Goal: Use online tool/utility

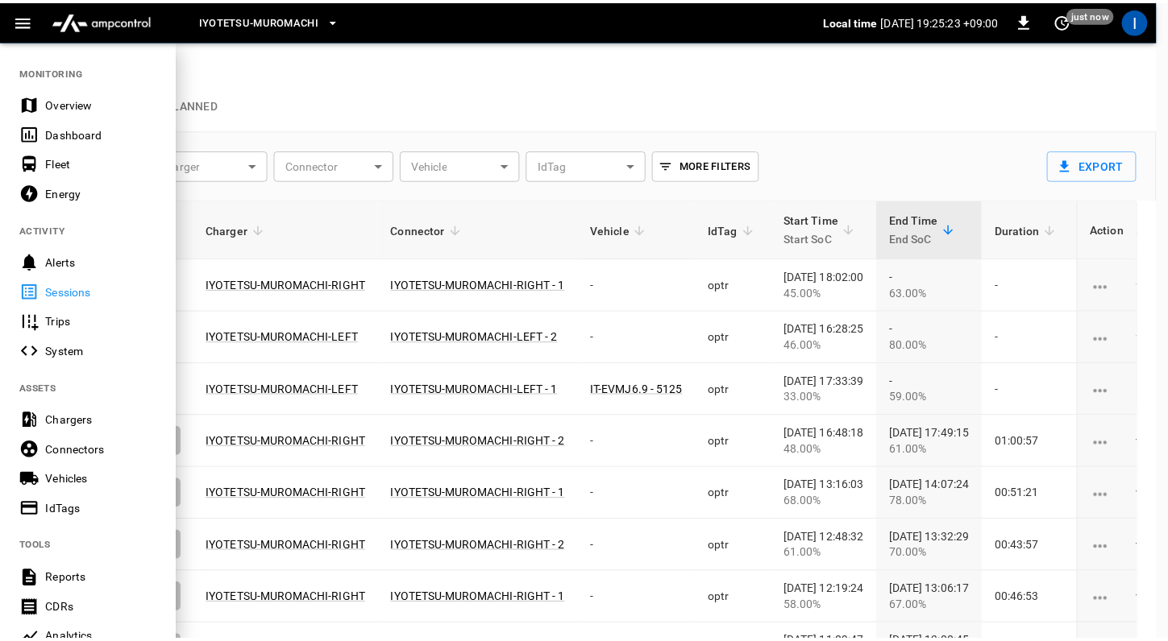
scroll to position [13, 343]
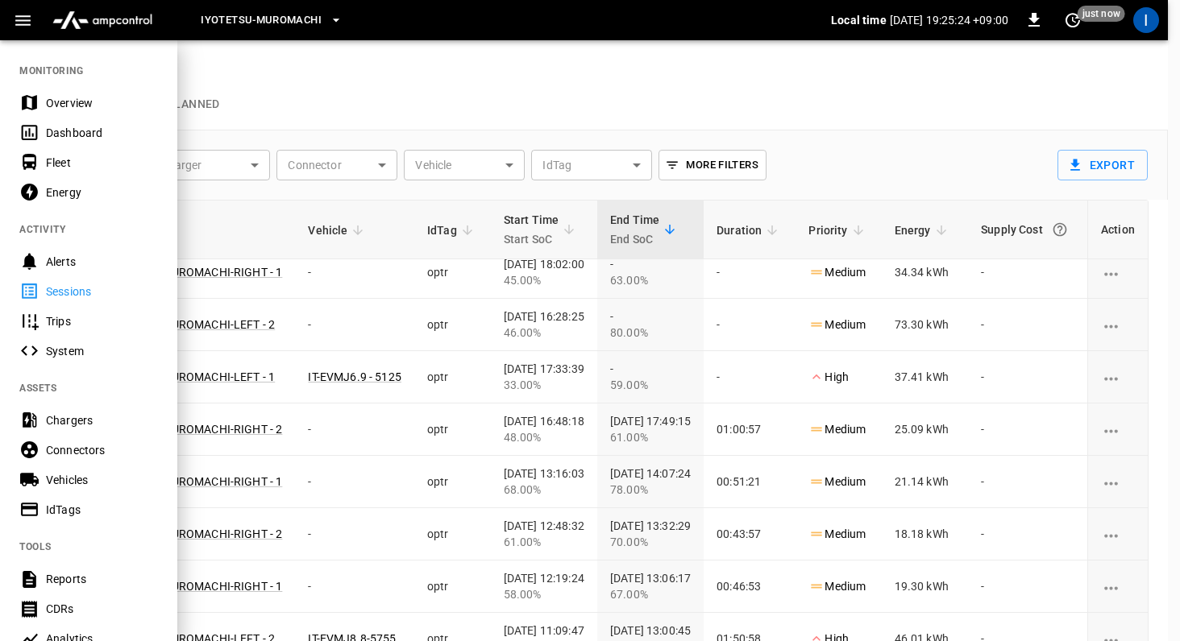
click at [67, 195] on div "Energy" at bounding box center [102, 193] width 112 height 16
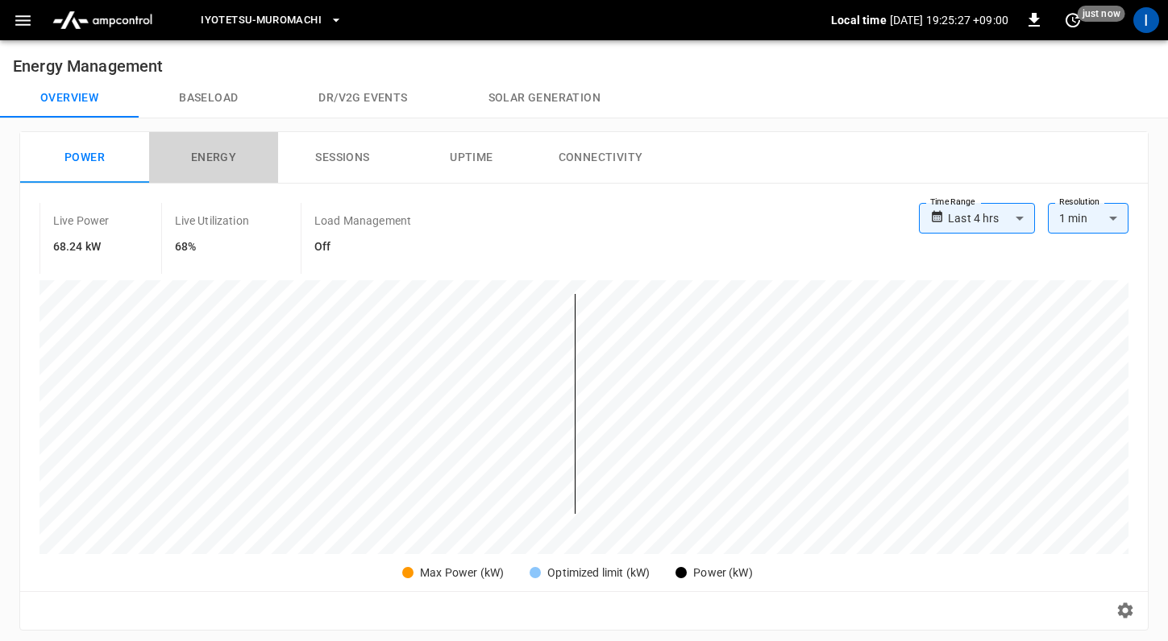
click at [242, 170] on button "Energy" at bounding box center [213, 158] width 129 height 52
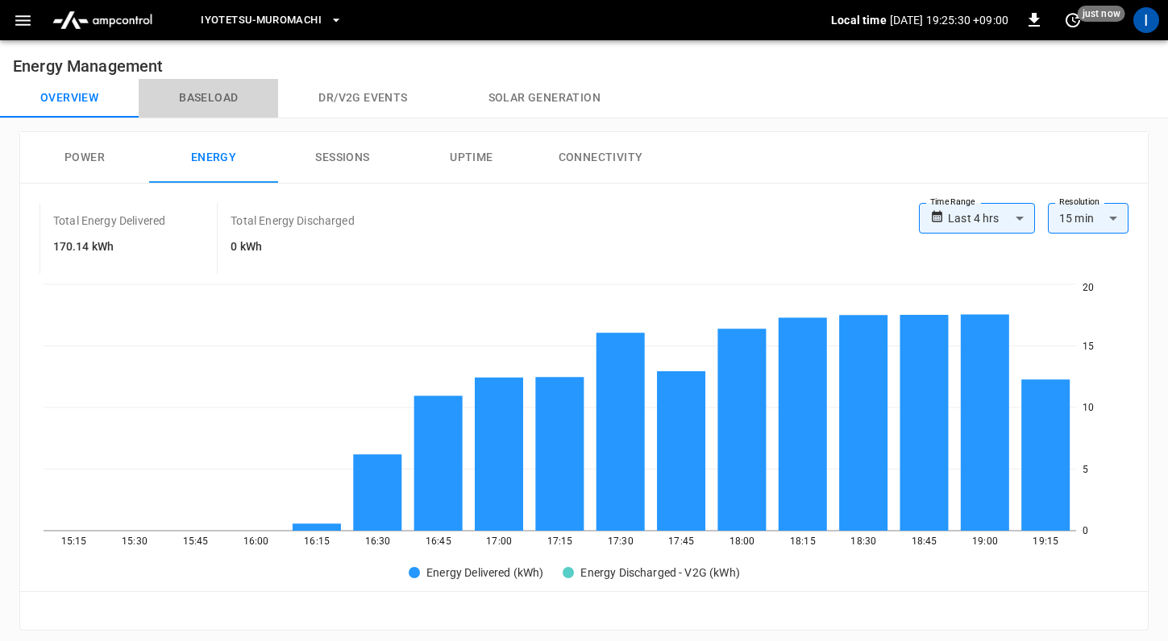
click at [201, 89] on button "Baseload" at bounding box center [208, 98] width 139 height 39
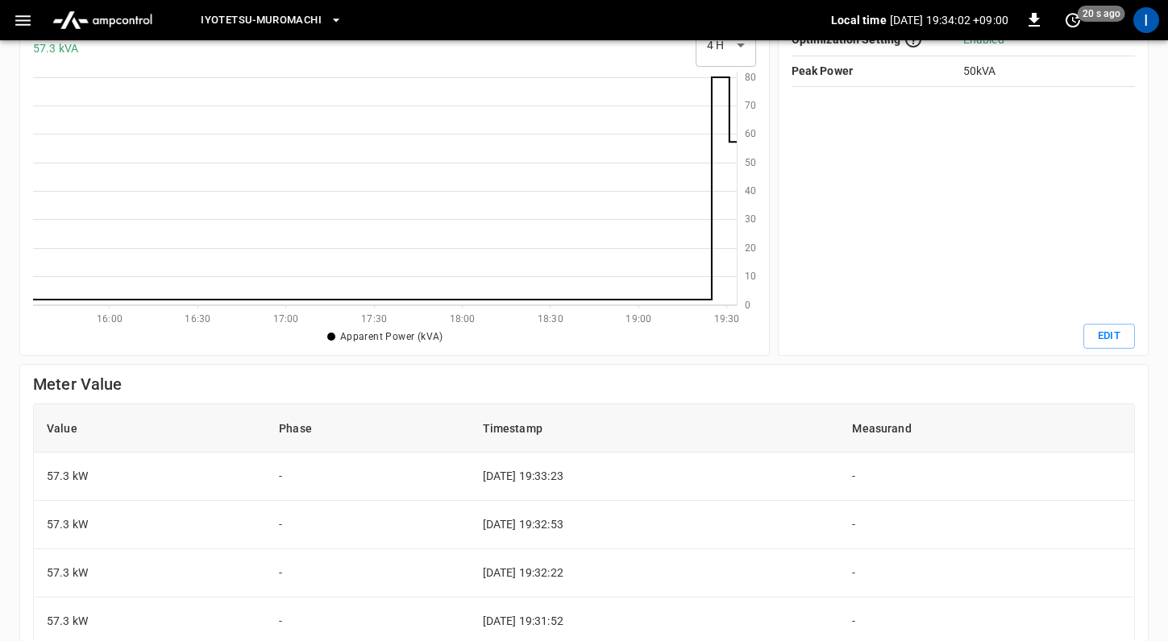
scroll to position [129, 0]
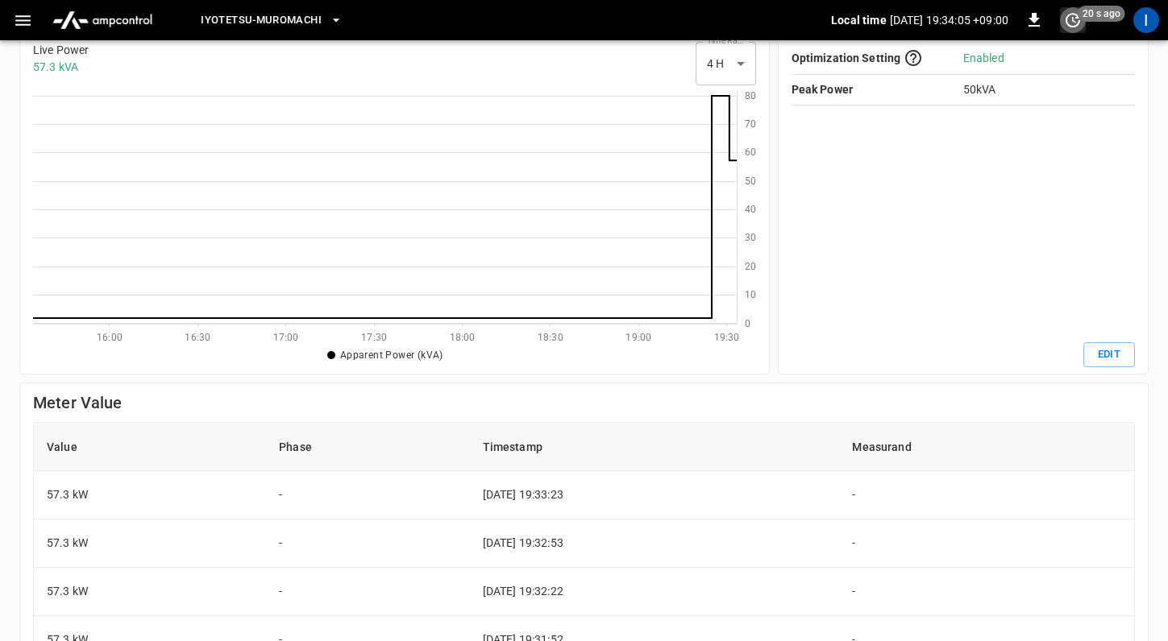
click at [1073, 27] on icon "set refresh interval" at bounding box center [1072, 20] width 15 height 15
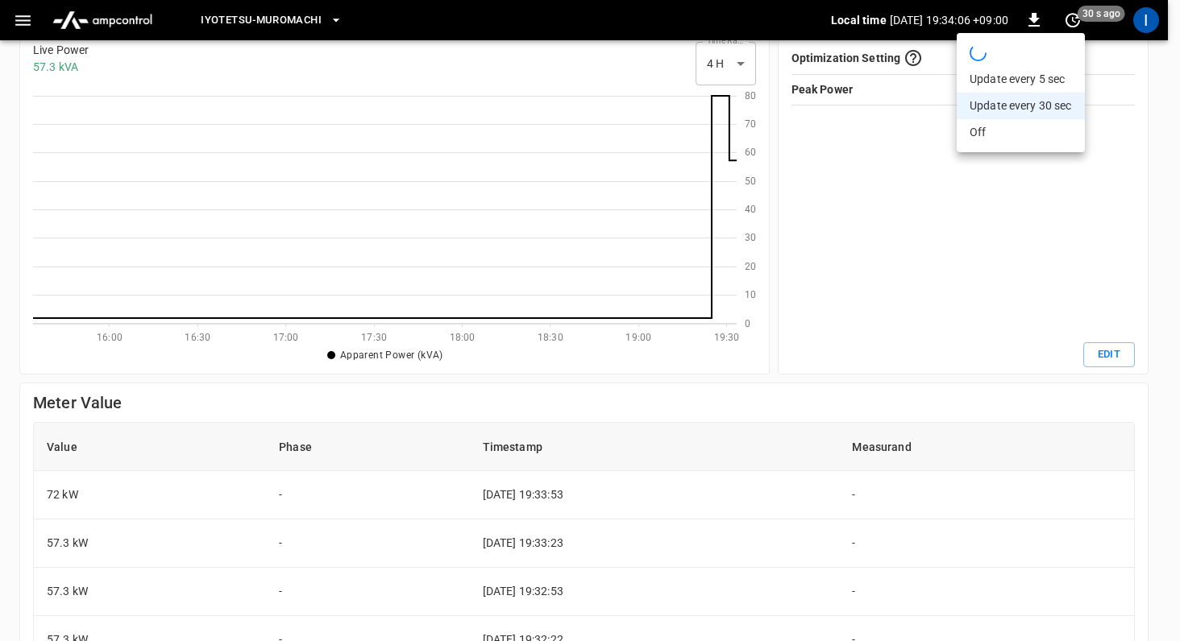
click at [1014, 85] on li "Update every 5 sec" at bounding box center [1020, 79] width 128 height 27
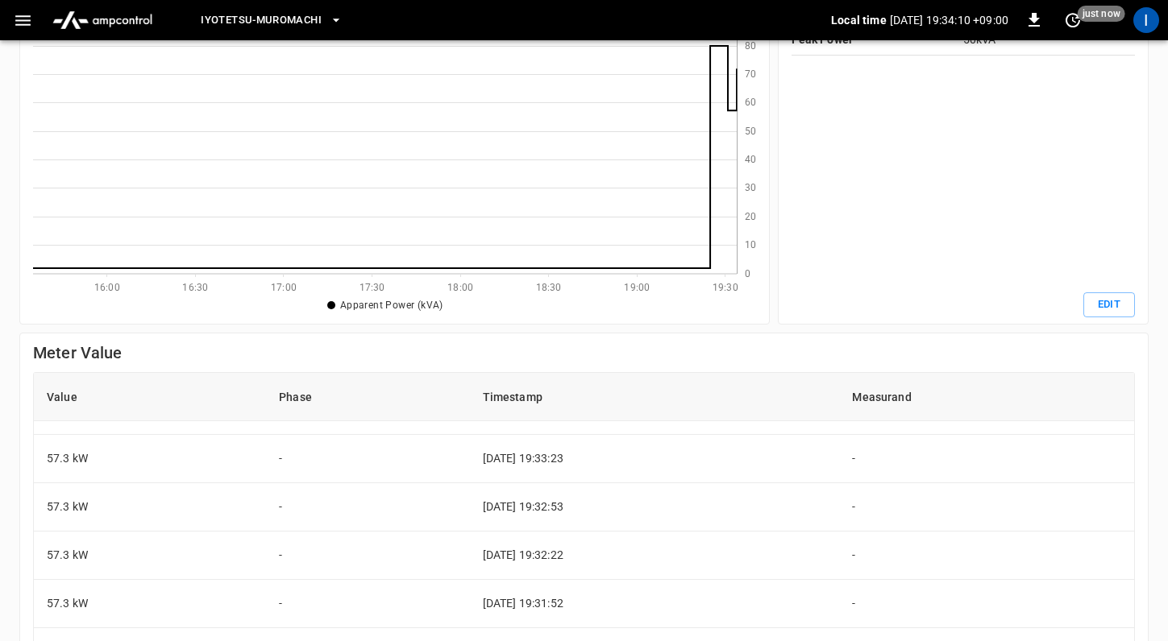
scroll to position [0, 0]
